Goal: Transaction & Acquisition: Purchase product/service

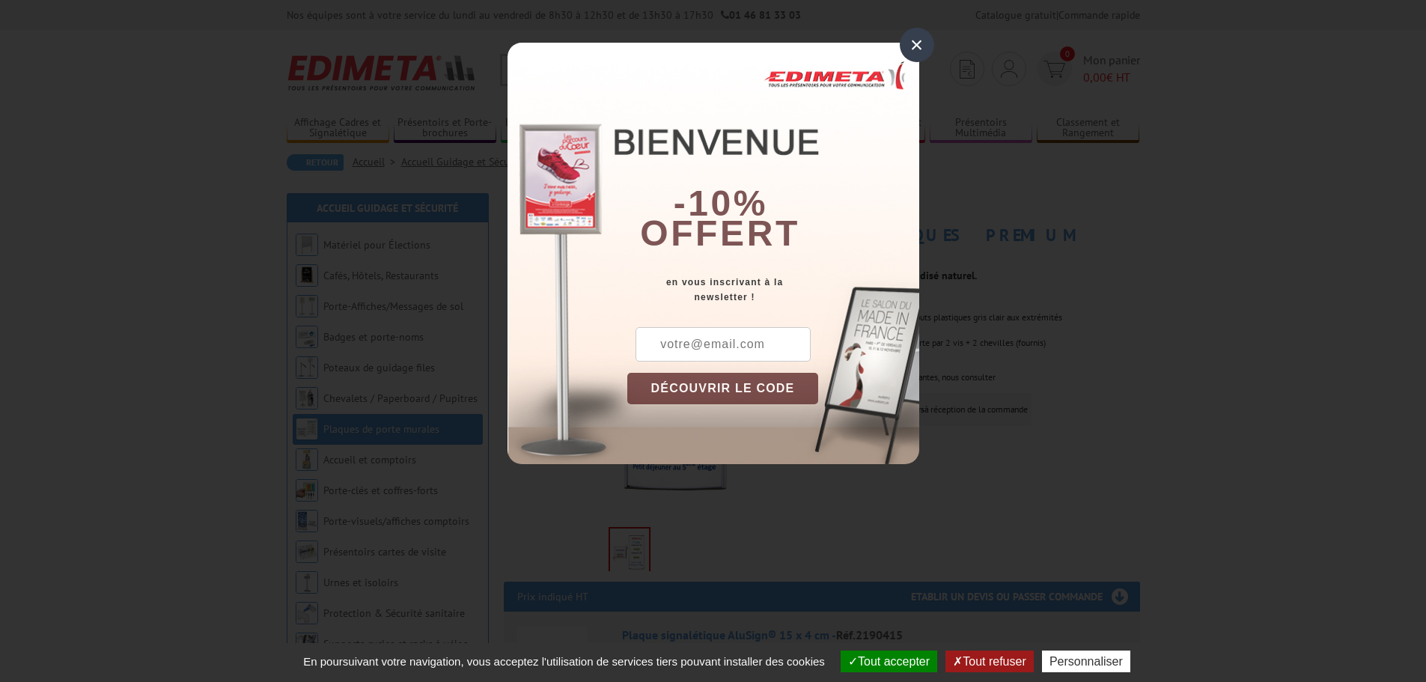
click at [918, 53] on div "×" at bounding box center [917, 45] width 34 height 34
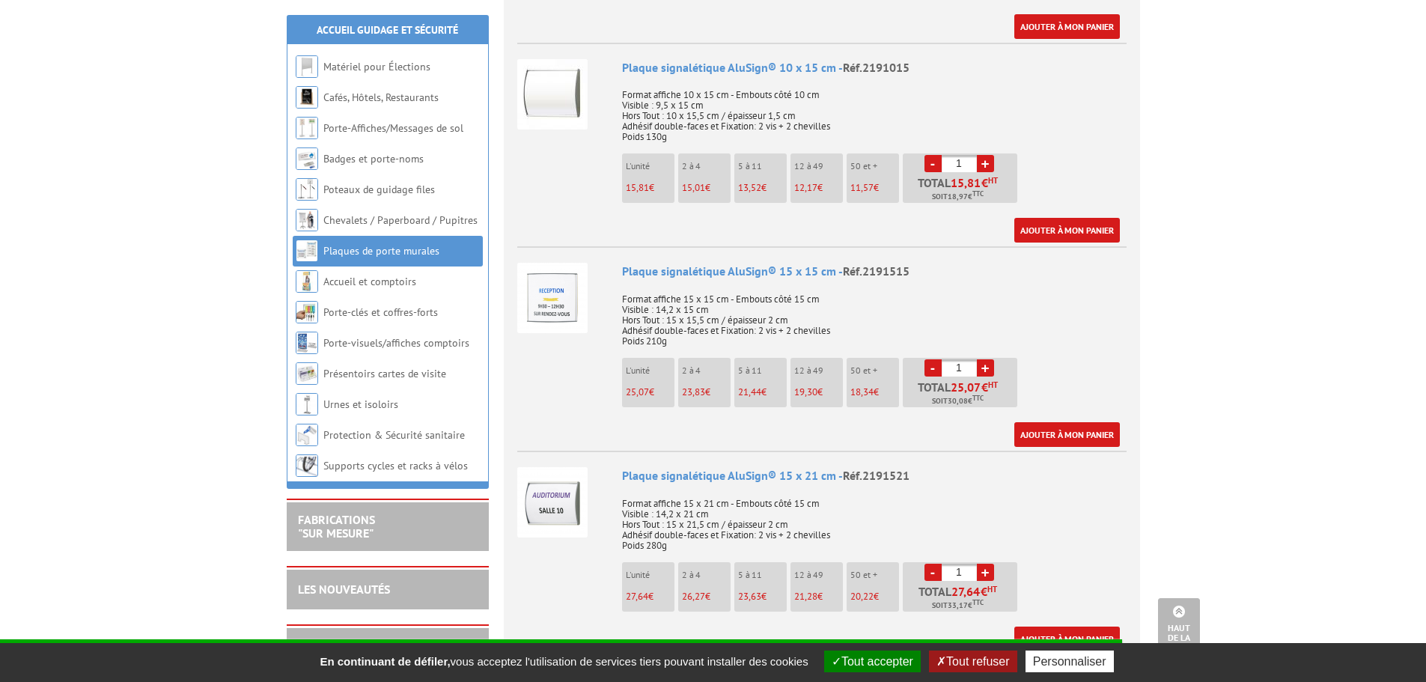
scroll to position [1273, 0]
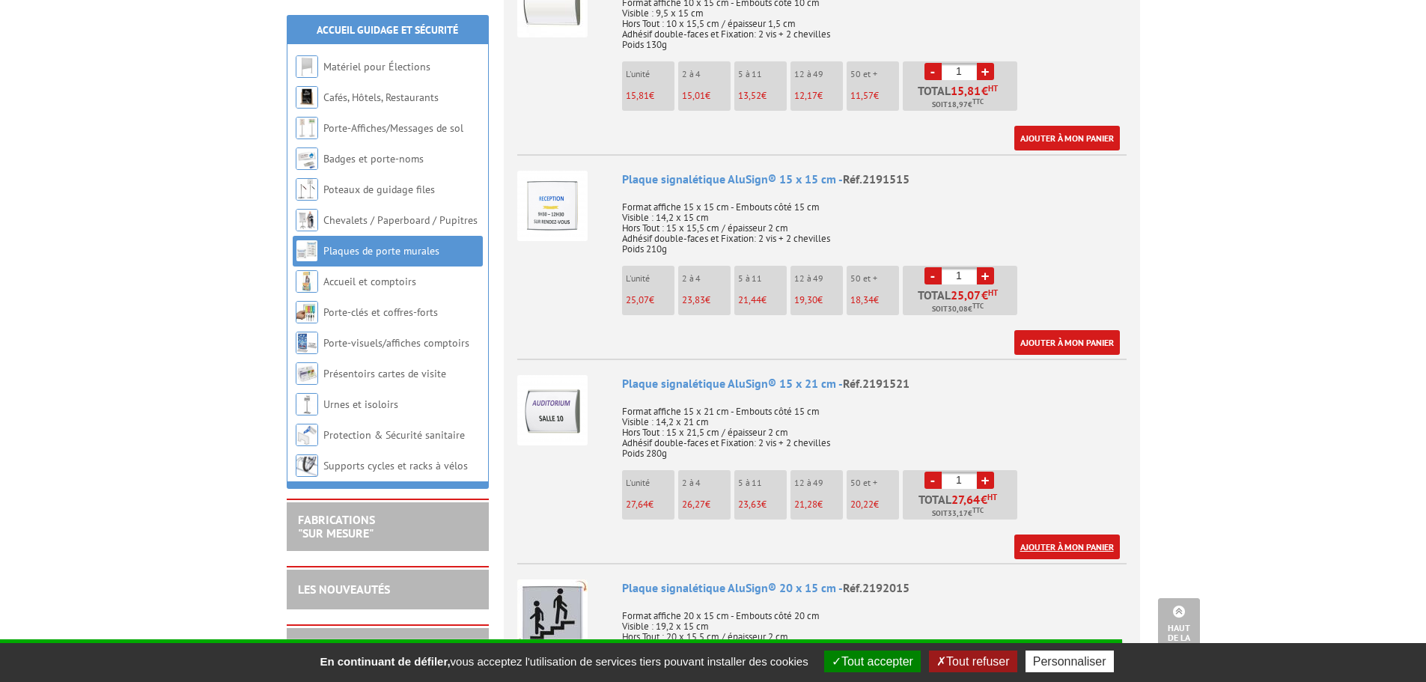
click at [1066, 535] on link "Ajouter à mon panier" at bounding box center [1067, 547] width 106 height 25
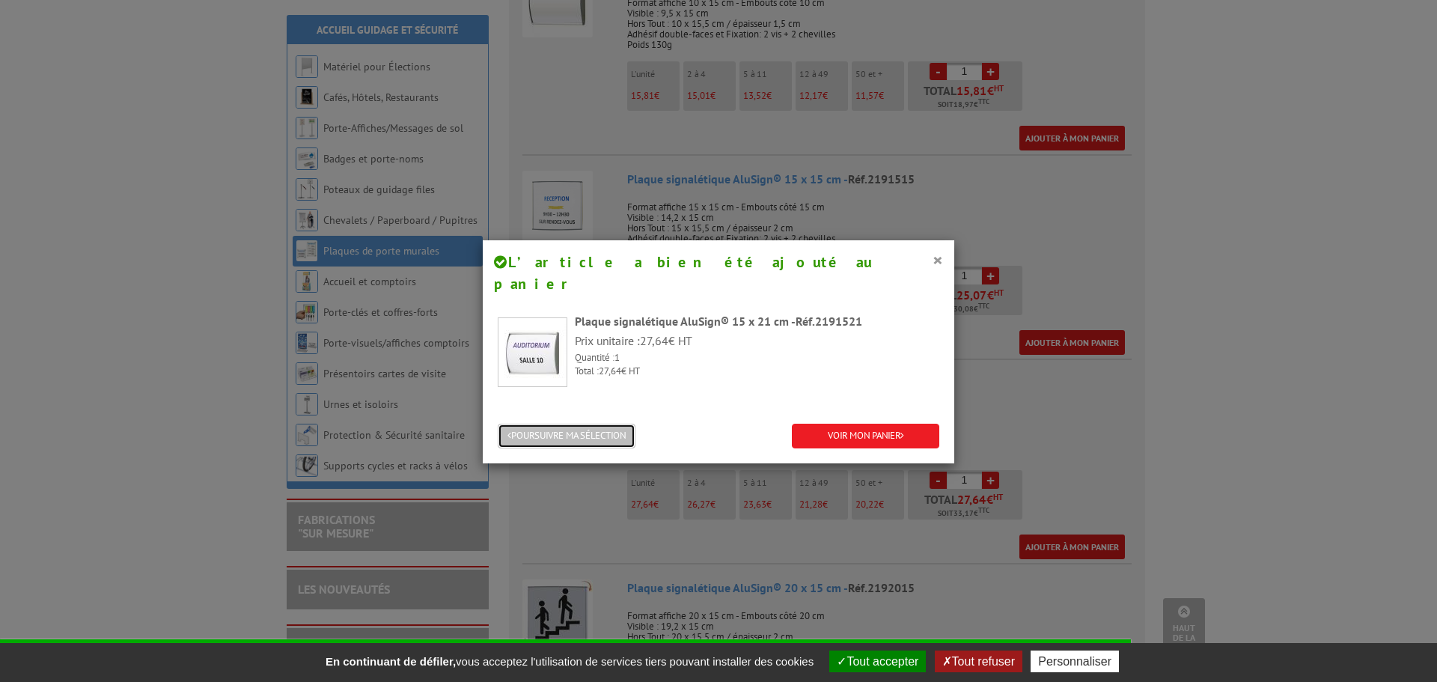
click at [572, 424] on button "POURSUIVRE MA SÉLECTION" at bounding box center [567, 436] width 138 height 25
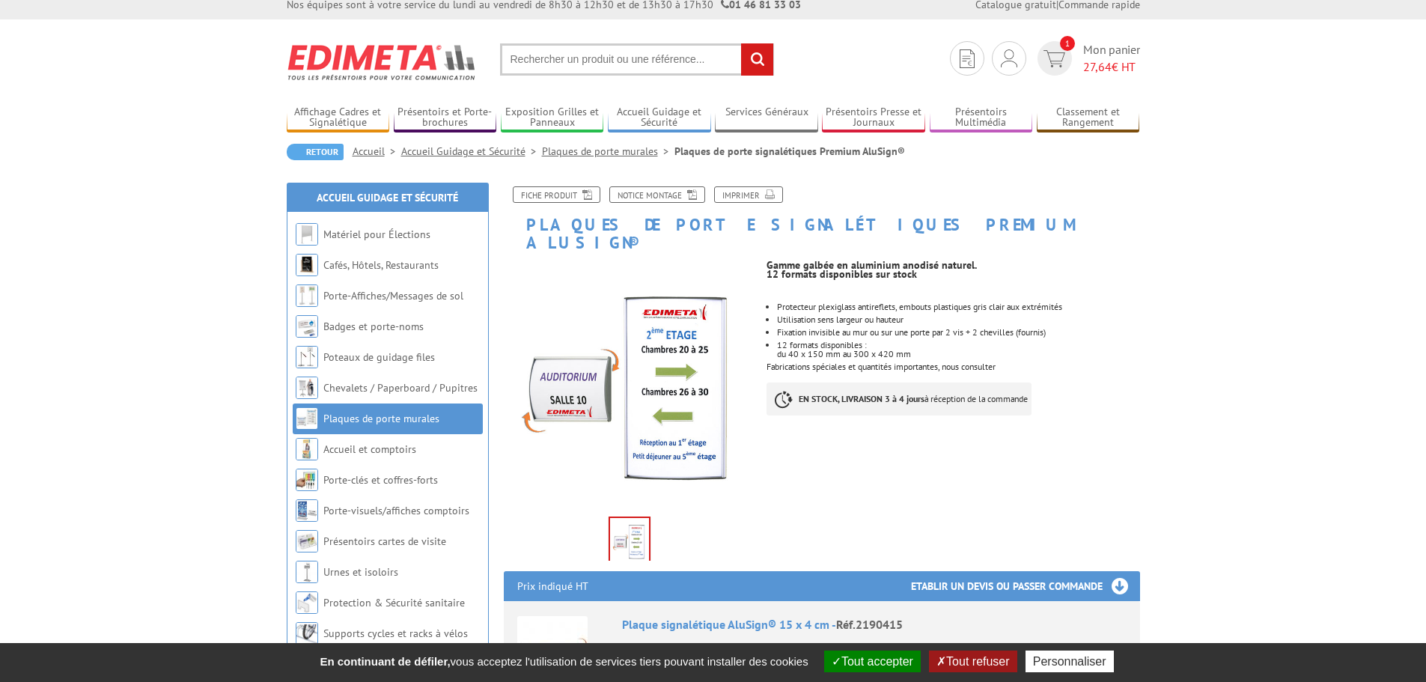
scroll to position [0, 0]
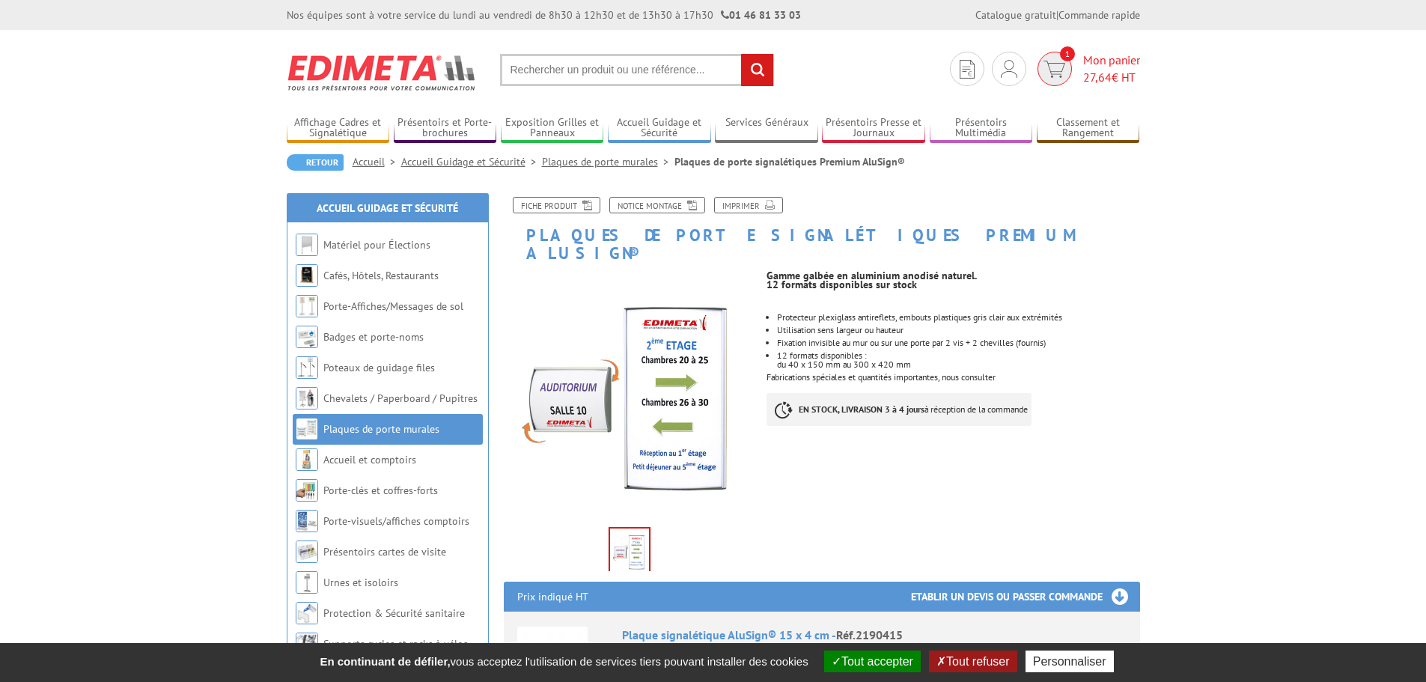
click at [1070, 61] on span "1" at bounding box center [1055, 69] width 42 height 34
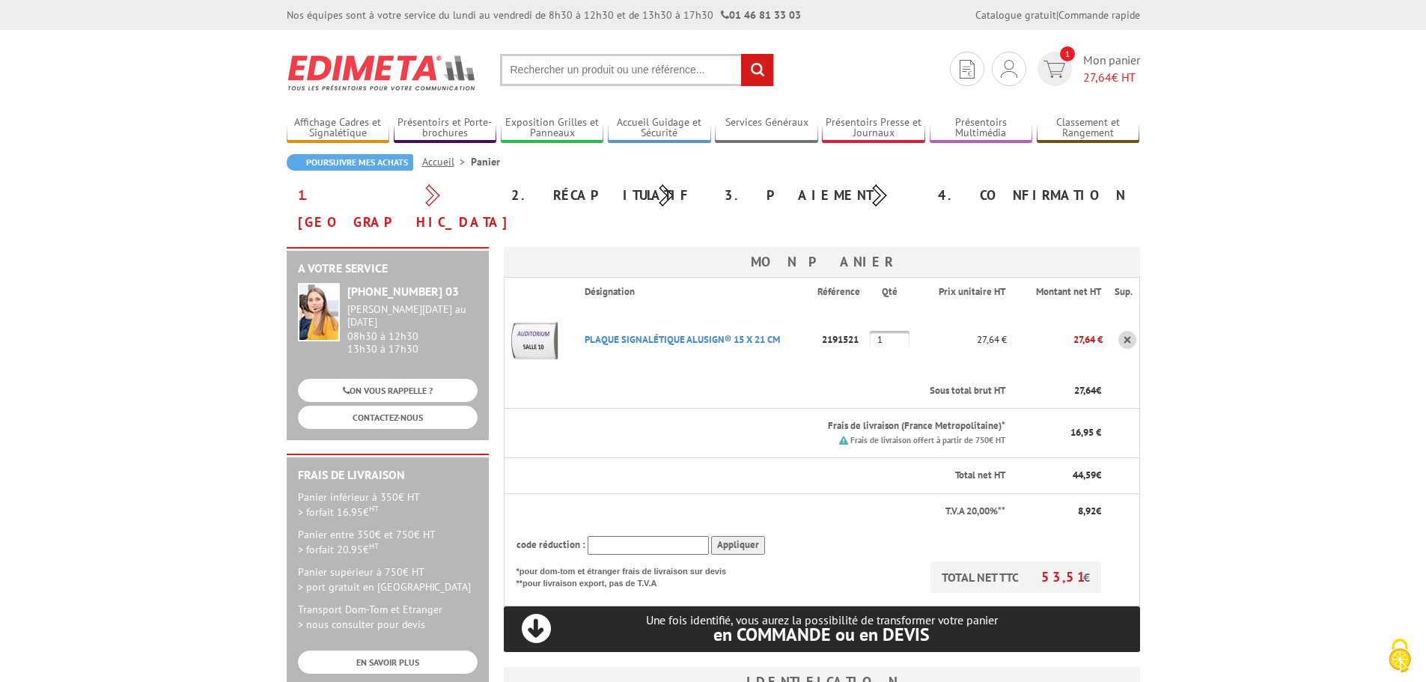
drag, startPoint x: 884, startPoint y: 312, endPoint x: 871, endPoint y: 311, distance: 12.7
click at [871, 331] on input "1" at bounding box center [890, 340] width 40 height 18
type input "3"
click at [1229, 470] on body "Nos équipes sont à votre service du [DATE] au [DATE] de 8h30 à 12h30 et de 13h3…" at bounding box center [713, 642] width 1426 height 1285
click at [564, 73] on input "text" at bounding box center [637, 70] width 274 height 32
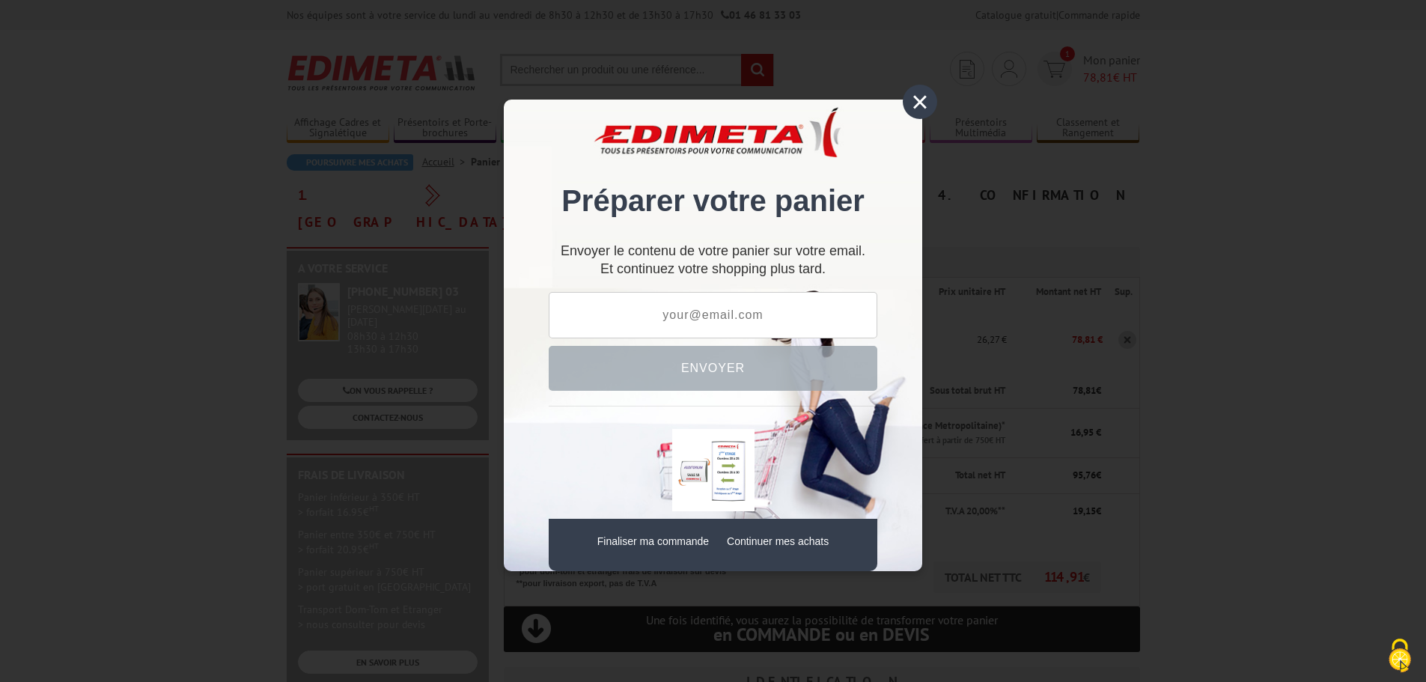
click at [925, 92] on div "×" at bounding box center [920, 102] width 34 height 34
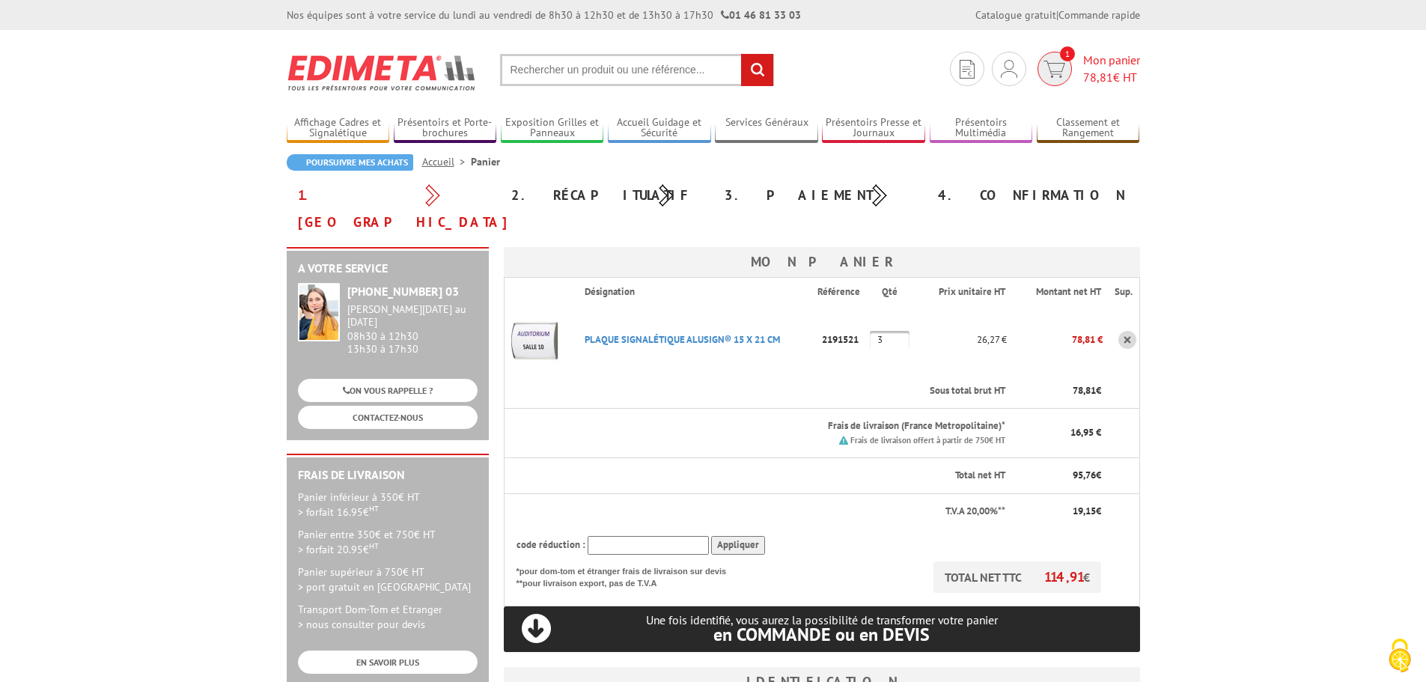
click at [1058, 69] on img at bounding box center [1055, 69] width 22 height 17
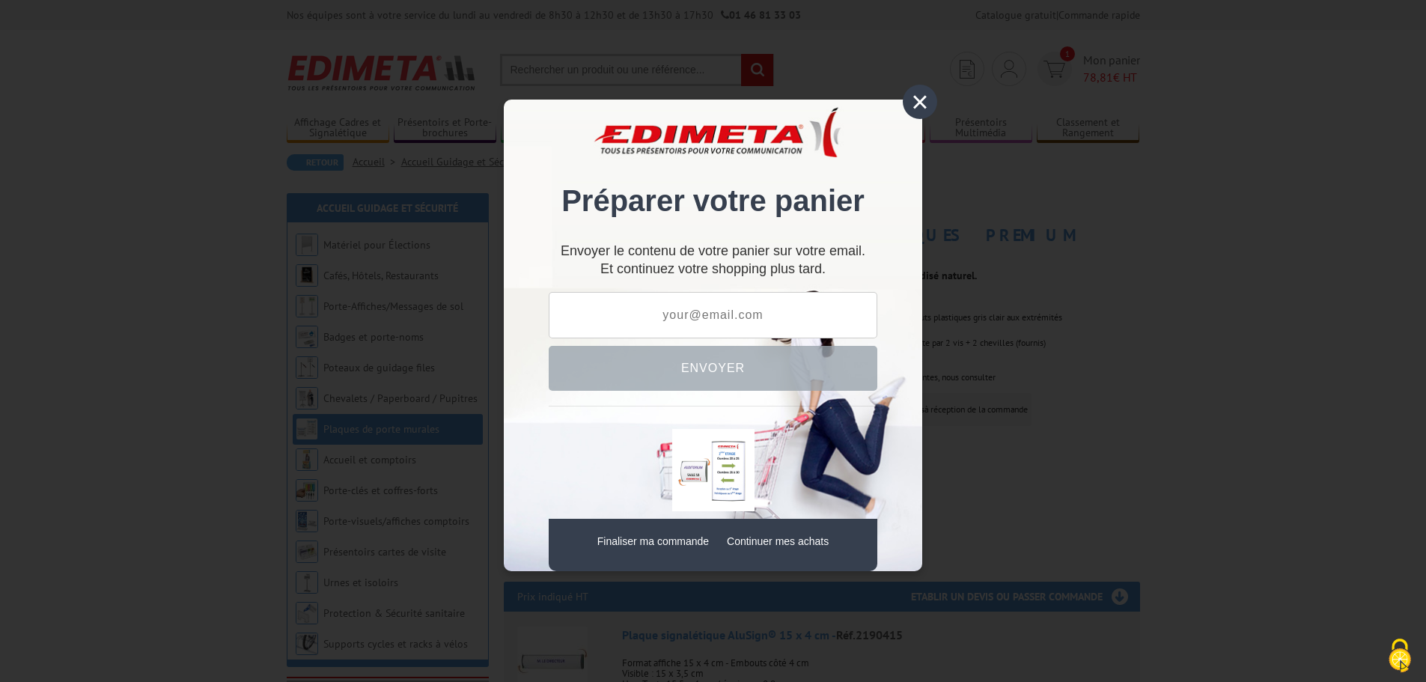
click at [931, 100] on div "×" at bounding box center [920, 102] width 34 height 34
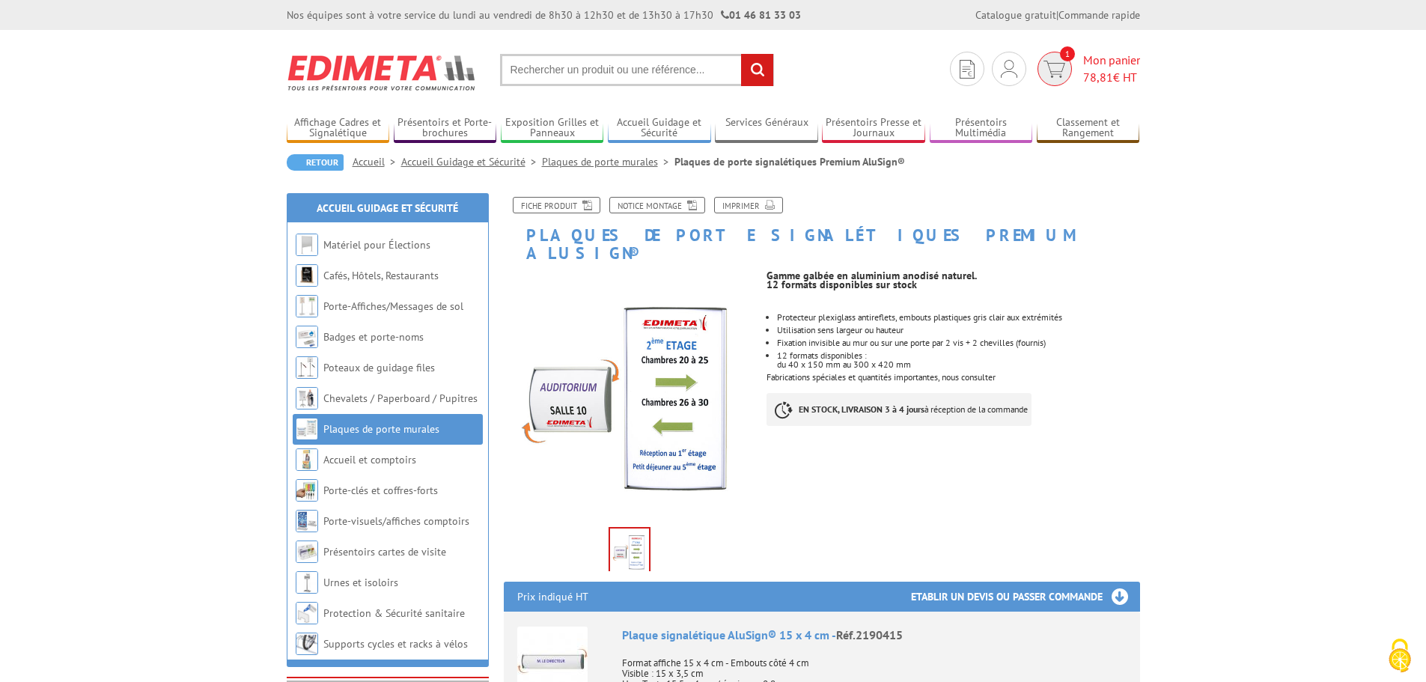
click at [1094, 67] on span "Mon panier 78,81 € HT" at bounding box center [1111, 69] width 57 height 34
